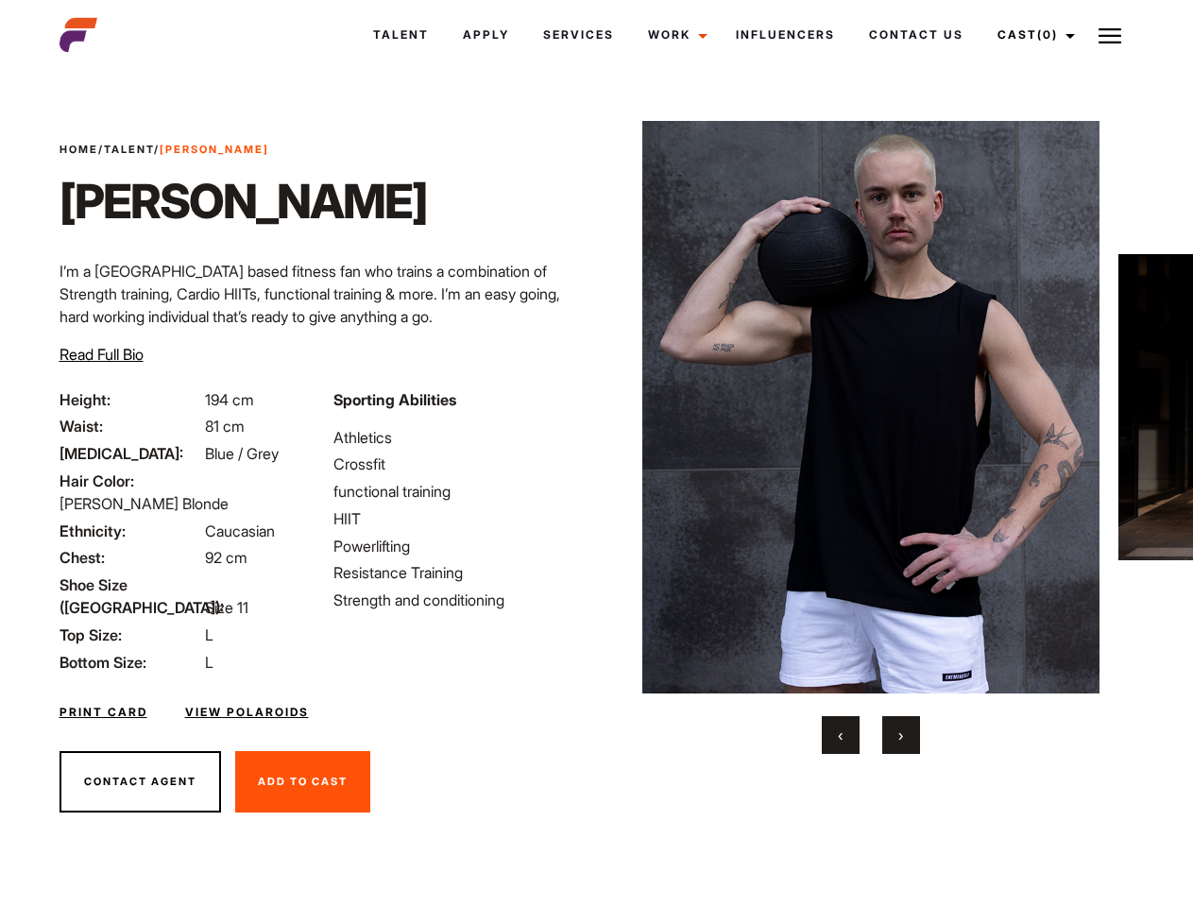
click at [1031, 35] on link "Cast (0)" at bounding box center [1034, 34] width 106 height 51
click at [1110, 35] on img at bounding box center [1110, 36] width 23 height 23
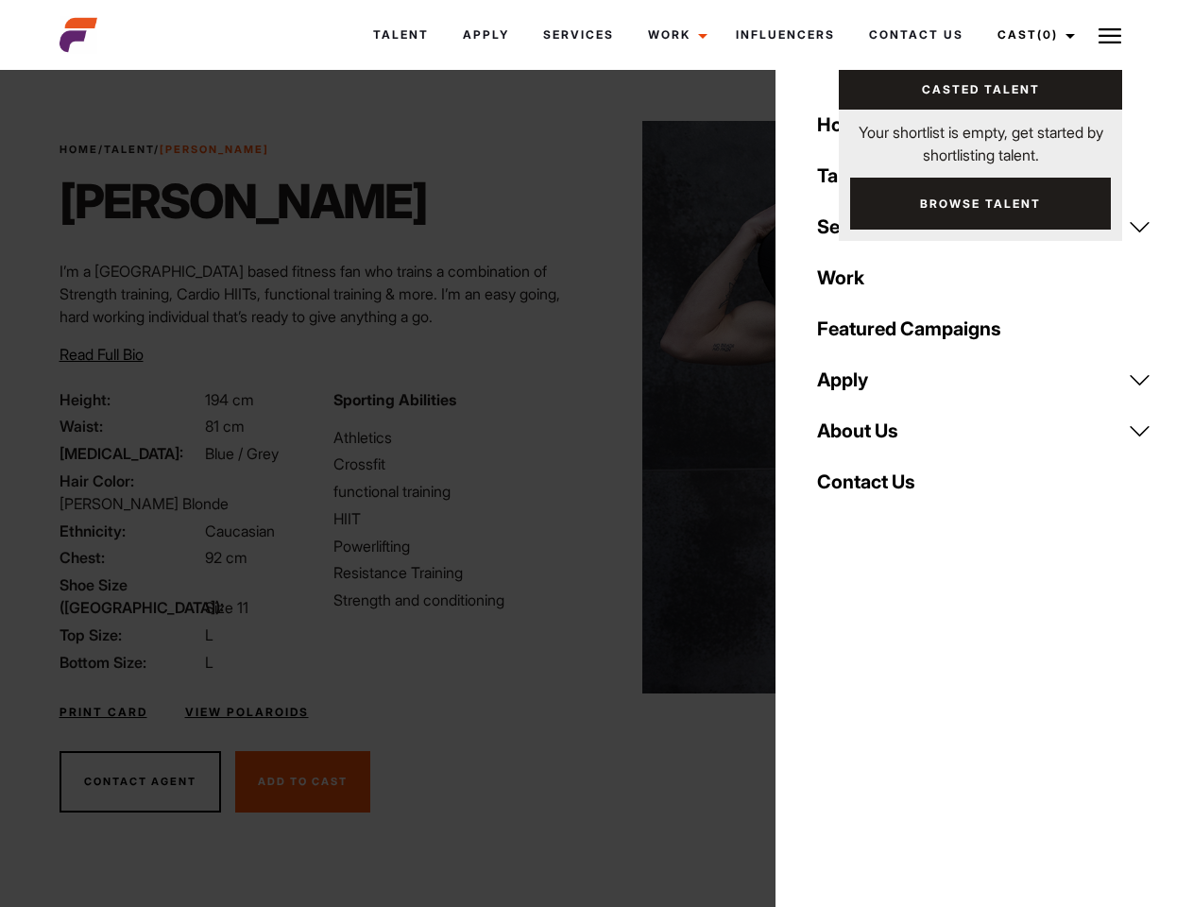
click at [870, 438] on img at bounding box center [872, 407] width 458 height 573
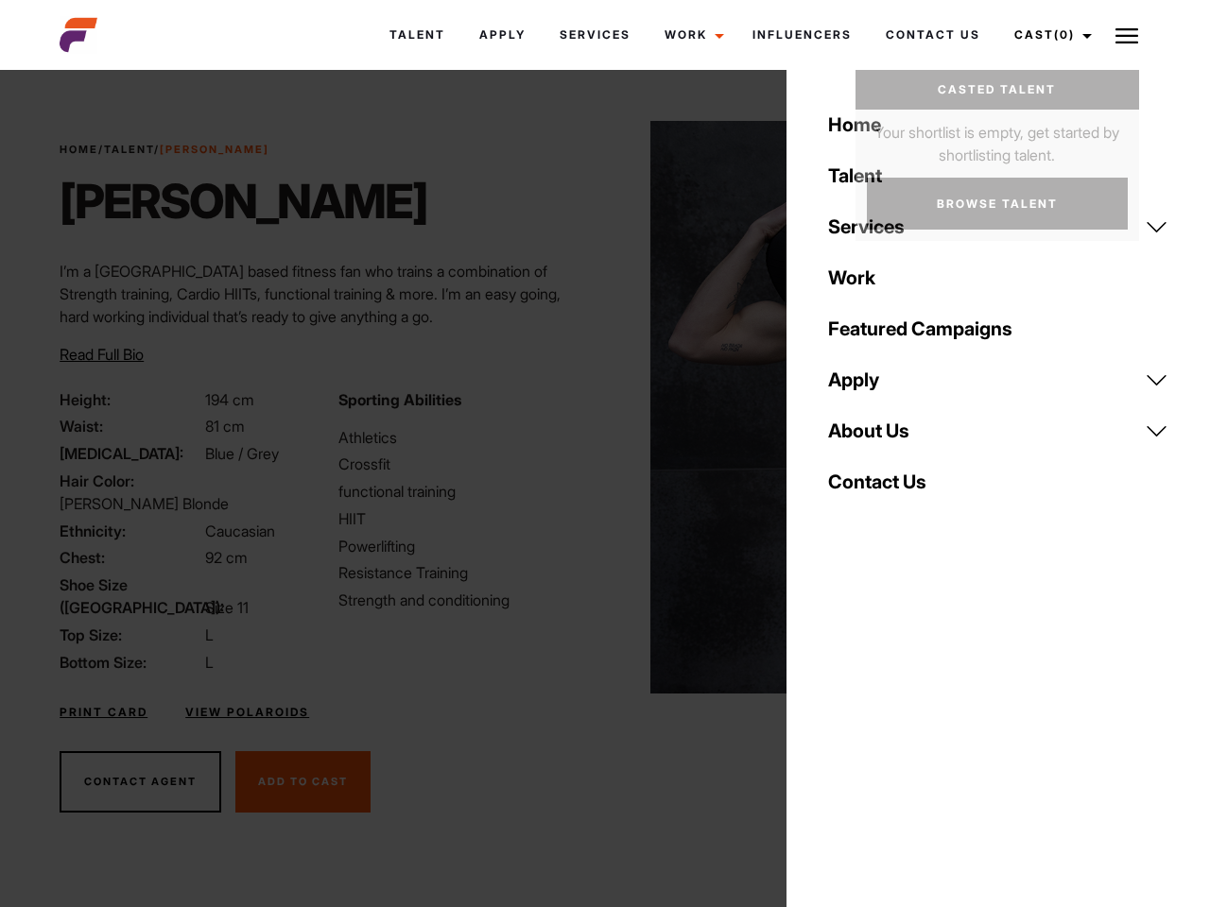
click at [596, 407] on div "Sporting Abilities Athletics Crossfit functional training HIIT Powerlifting Res…" at bounding box center [466, 530] width 278 height 285
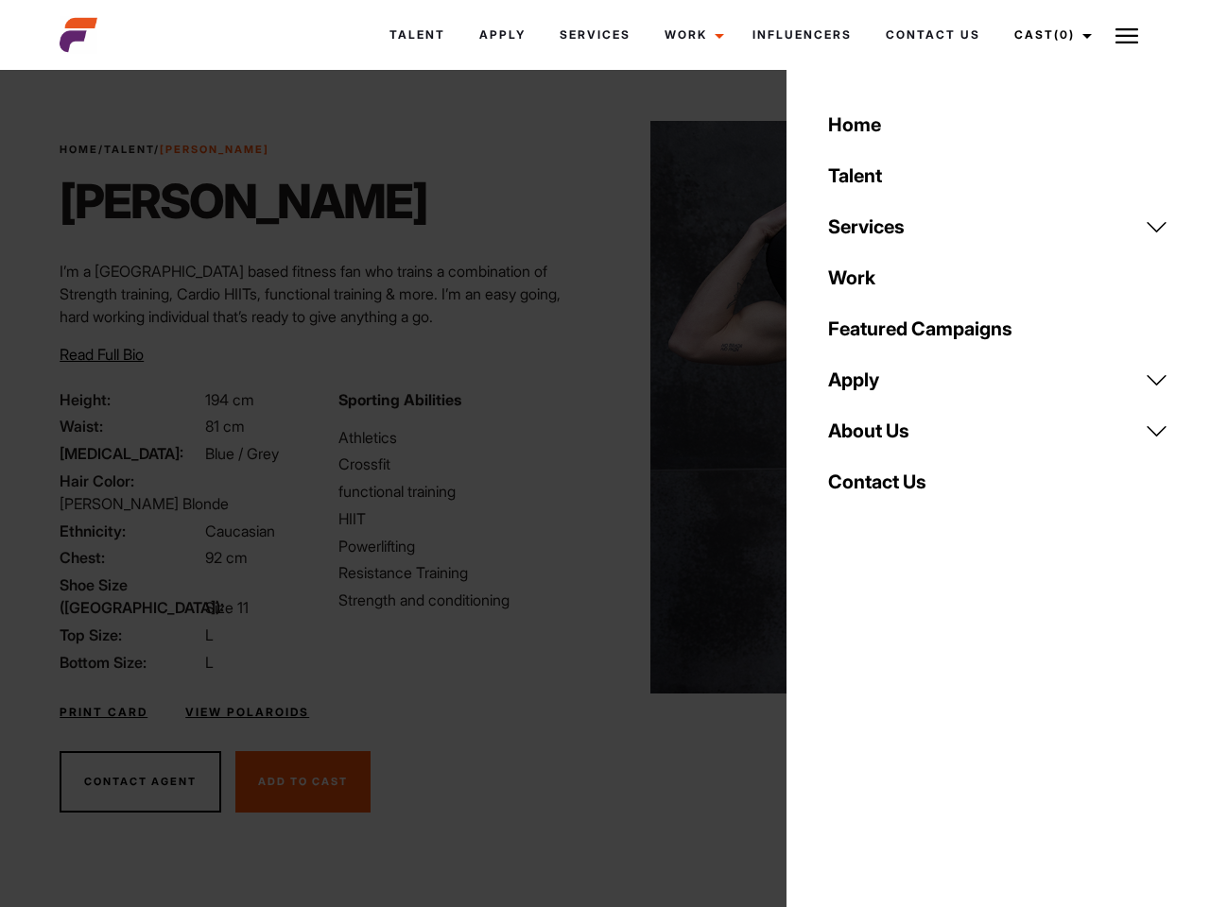
click at [841, 735] on div "Home Talent Services Talent Casting Photography Videography Creative Hair and M…" at bounding box center [997, 453] width 423 height 907
click at [901, 735] on div "Home Talent Services Talent Casting Photography Videography Creative Hair and M…" at bounding box center [997, 453] width 423 height 907
